Goal: Go to known website: Go to known website

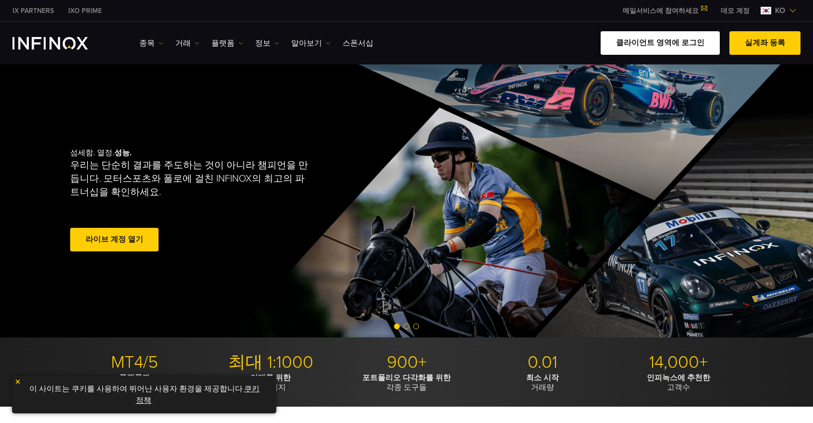
click at [698, 40] on link "클라이언트 영역에 로그인" at bounding box center [660, 43] width 119 height 24
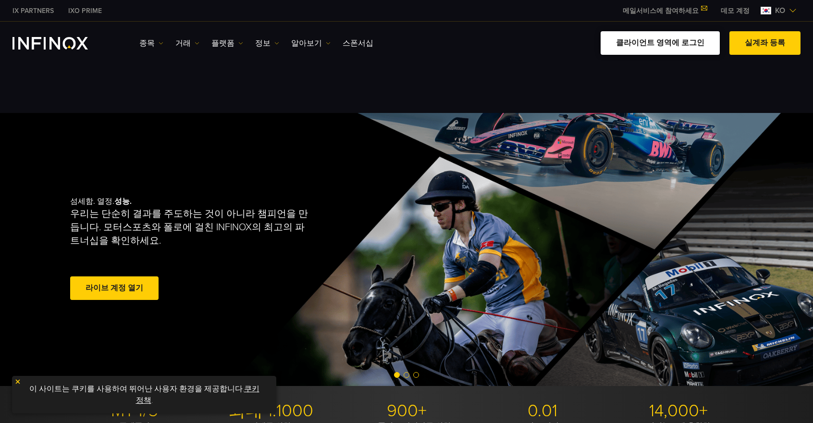
click at [515, 48] on link "클라이언트 영역에 로그인" at bounding box center [660, 43] width 119 height 24
